Goal: Task Accomplishment & Management: Manage account settings

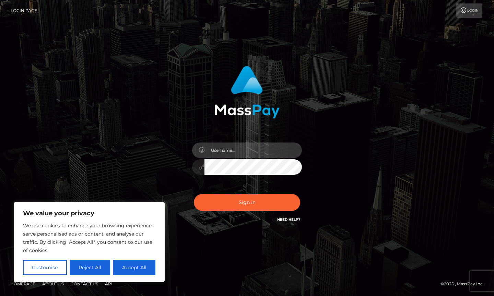
drag, startPoint x: 0, startPoint y: 0, endPoint x: 232, endPoint y: 144, distance: 273.4
type input "[EMAIL_ADDRESS][DOMAIN_NAME]"
click at [247, 202] on button "Sign in" at bounding box center [247, 202] width 106 height 17
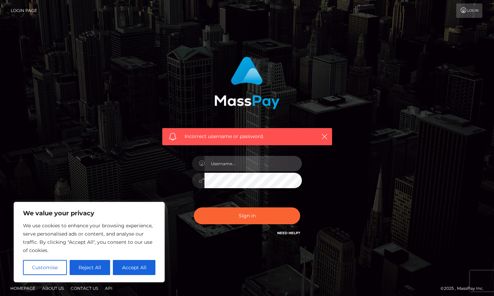
drag, startPoint x: 0, startPoint y: 0, endPoint x: 228, endPoint y: 162, distance: 279.4
type input "[EMAIL_ADDRESS][DOMAIN_NAME]"
click at [247, 215] on button "Sign in" at bounding box center [247, 215] width 106 height 17
drag, startPoint x: 0, startPoint y: 0, endPoint x: 133, endPoint y: 267, distance: 298.0
click at [133, 267] on button "Accept All" at bounding box center [134, 267] width 43 height 15
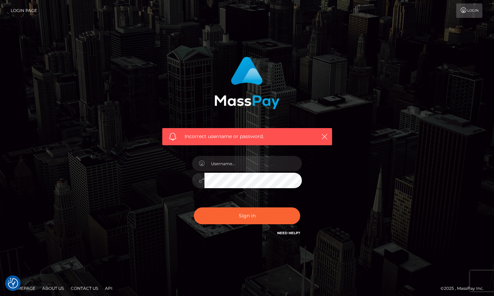
checkbox input "true"
type input "[EMAIL_ADDRESS][DOMAIN_NAME]"
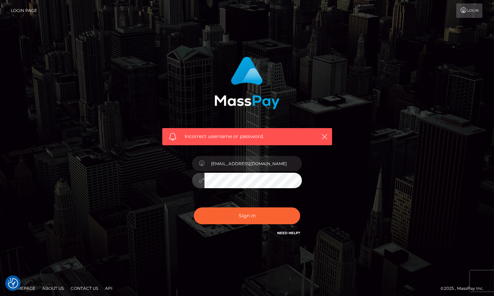
drag, startPoint x: 237, startPoint y: 162, endPoint x: 201, endPoint y: 183, distance: 41.6
click at [201, 183] on div at bounding box center [198, 180] width 12 height 15
click at [247, 218] on button "Sign in" at bounding box center [247, 215] width 106 height 17
